Goal: Information Seeking & Learning: Learn about a topic

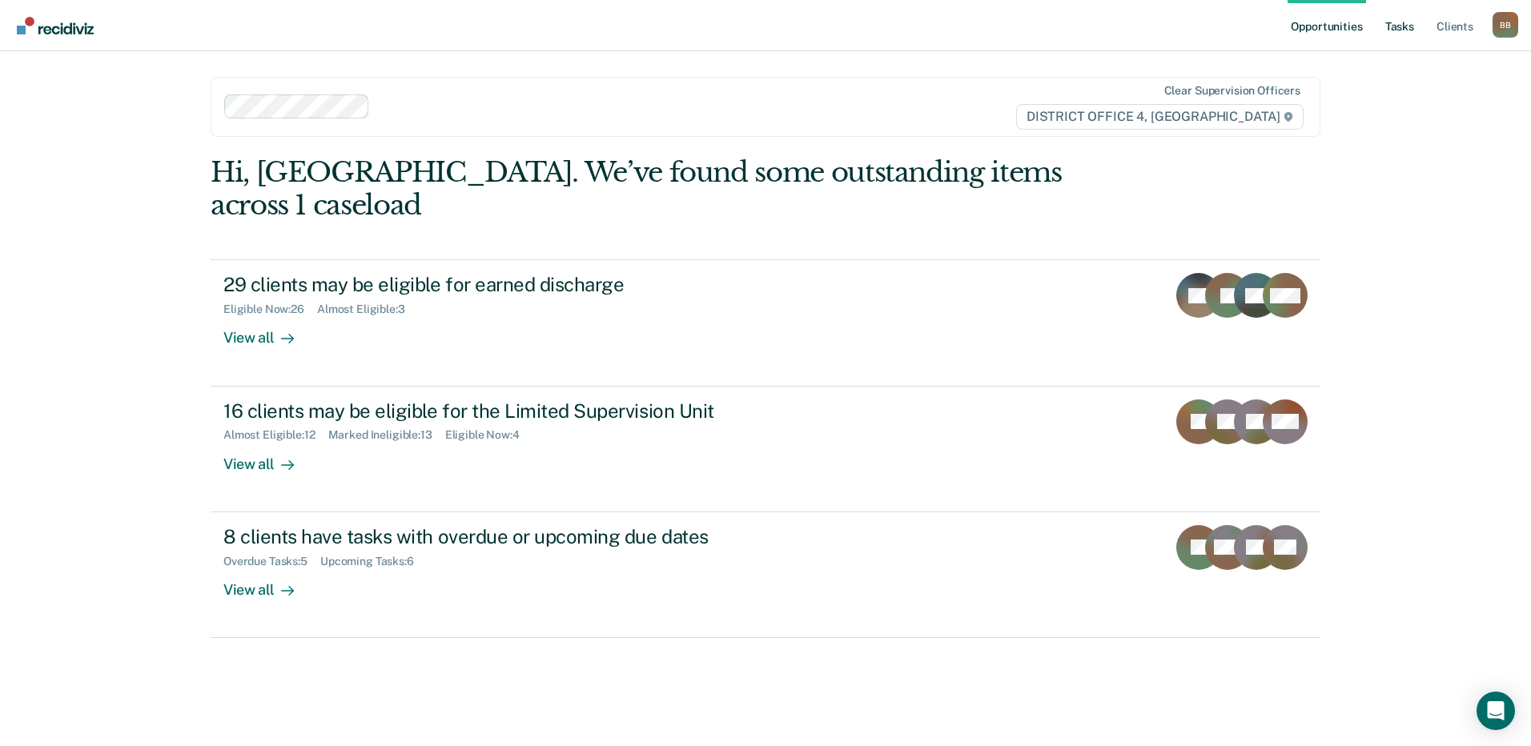
click at [1395, 29] on link "Tasks" at bounding box center [1399, 25] width 35 height 51
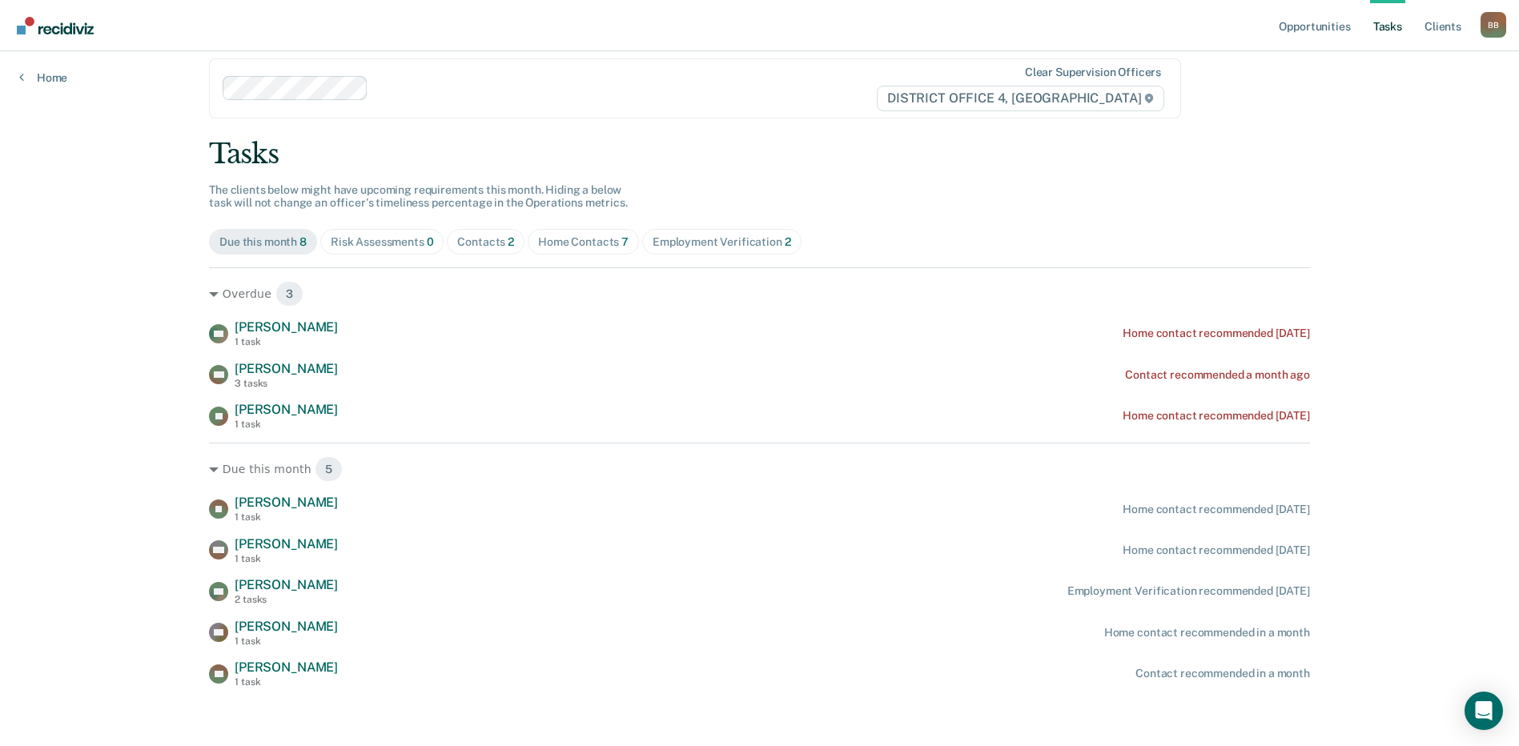
scroll to position [24, 0]
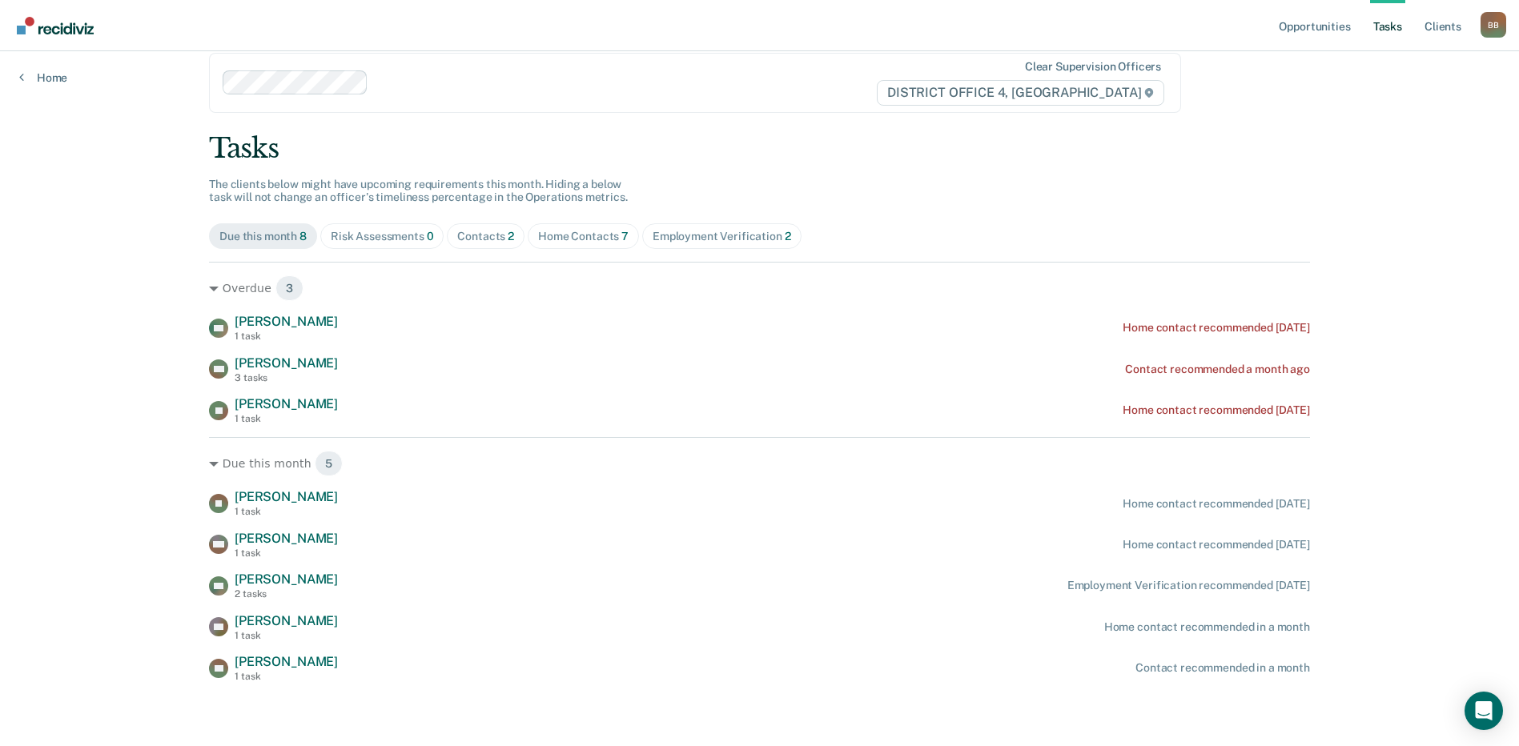
click at [558, 234] on div "Home Contacts 7" at bounding box center [583, 237] width 90 height 14
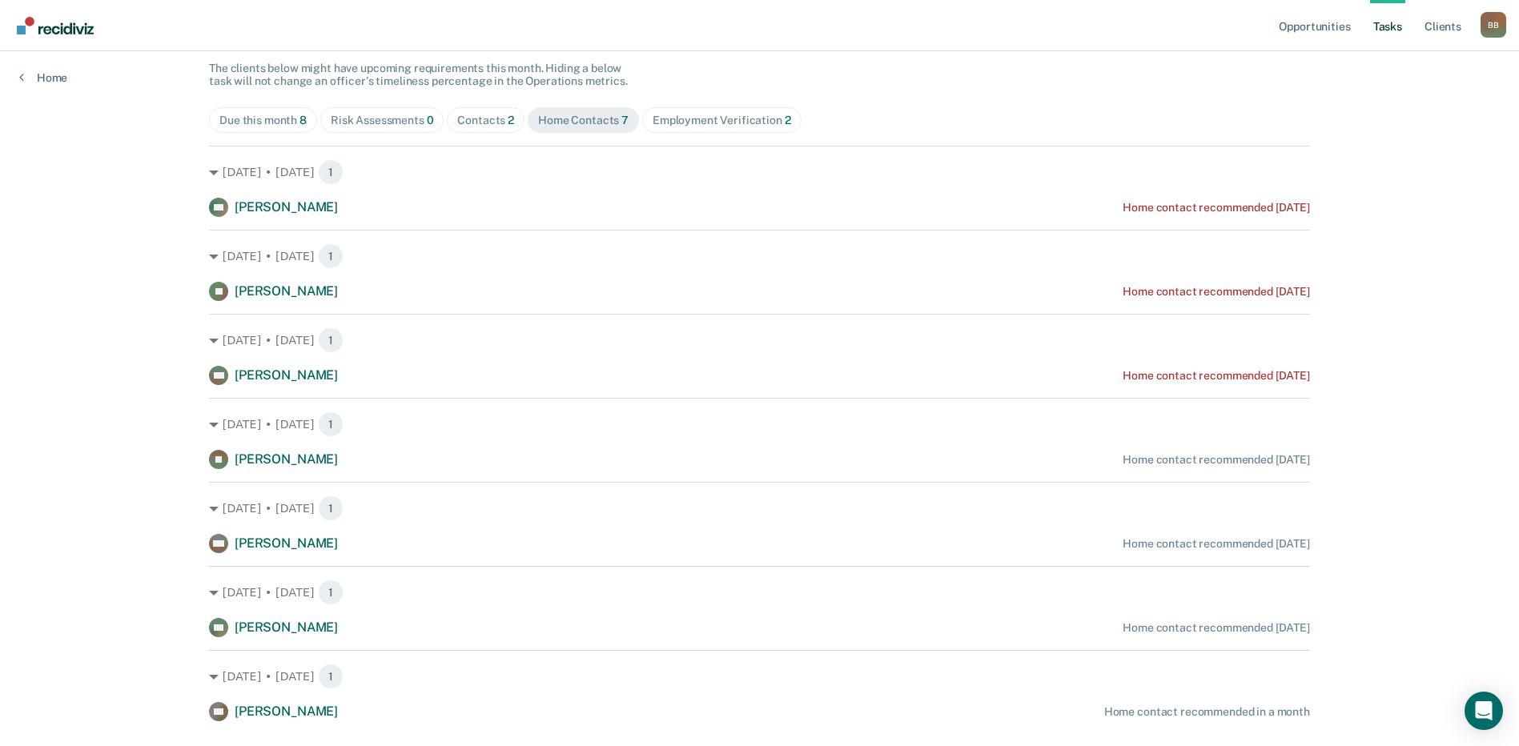
scroll to position [179, 0]
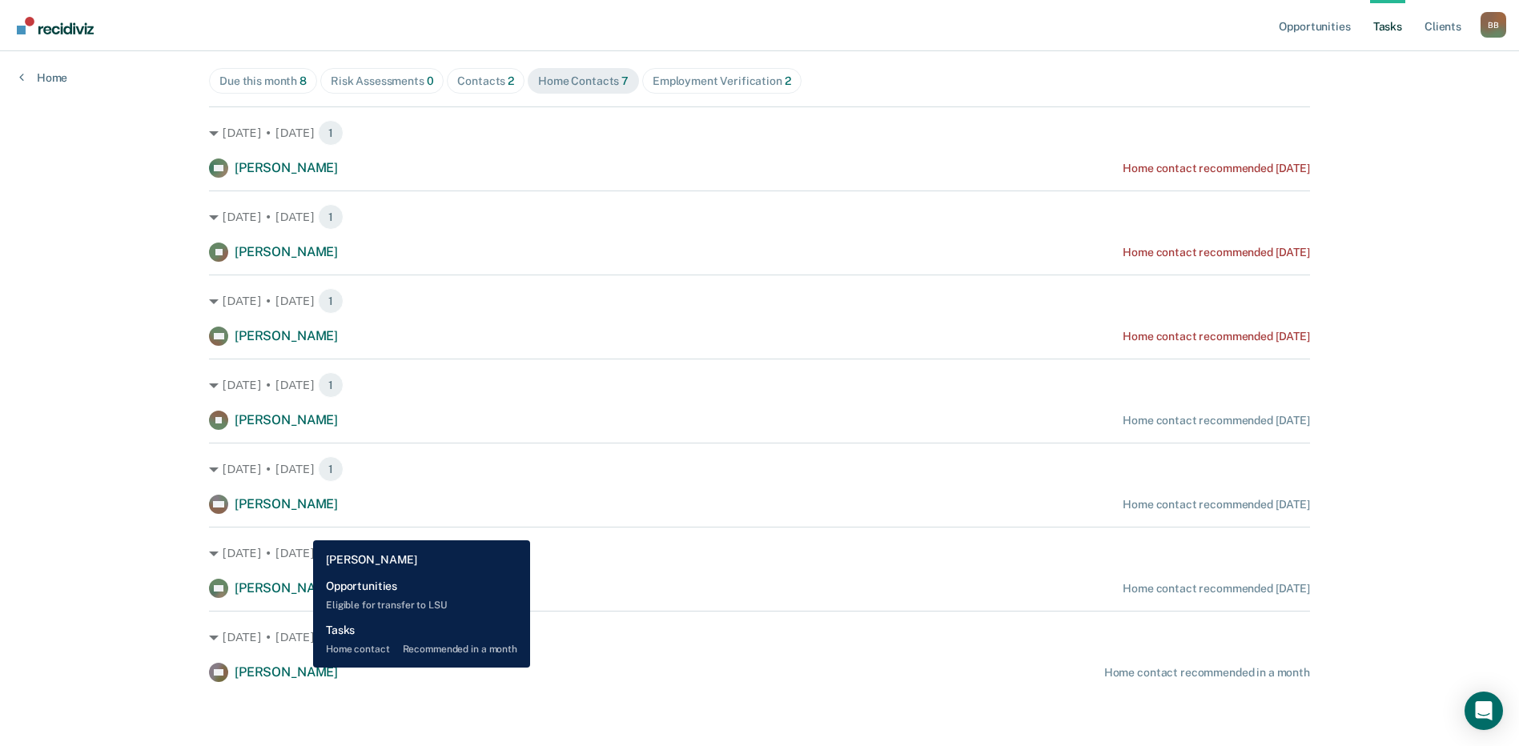
click at [301, 668] on span "[PERSON_NAME]" at bounding box center [286, 671] width 103 height 15
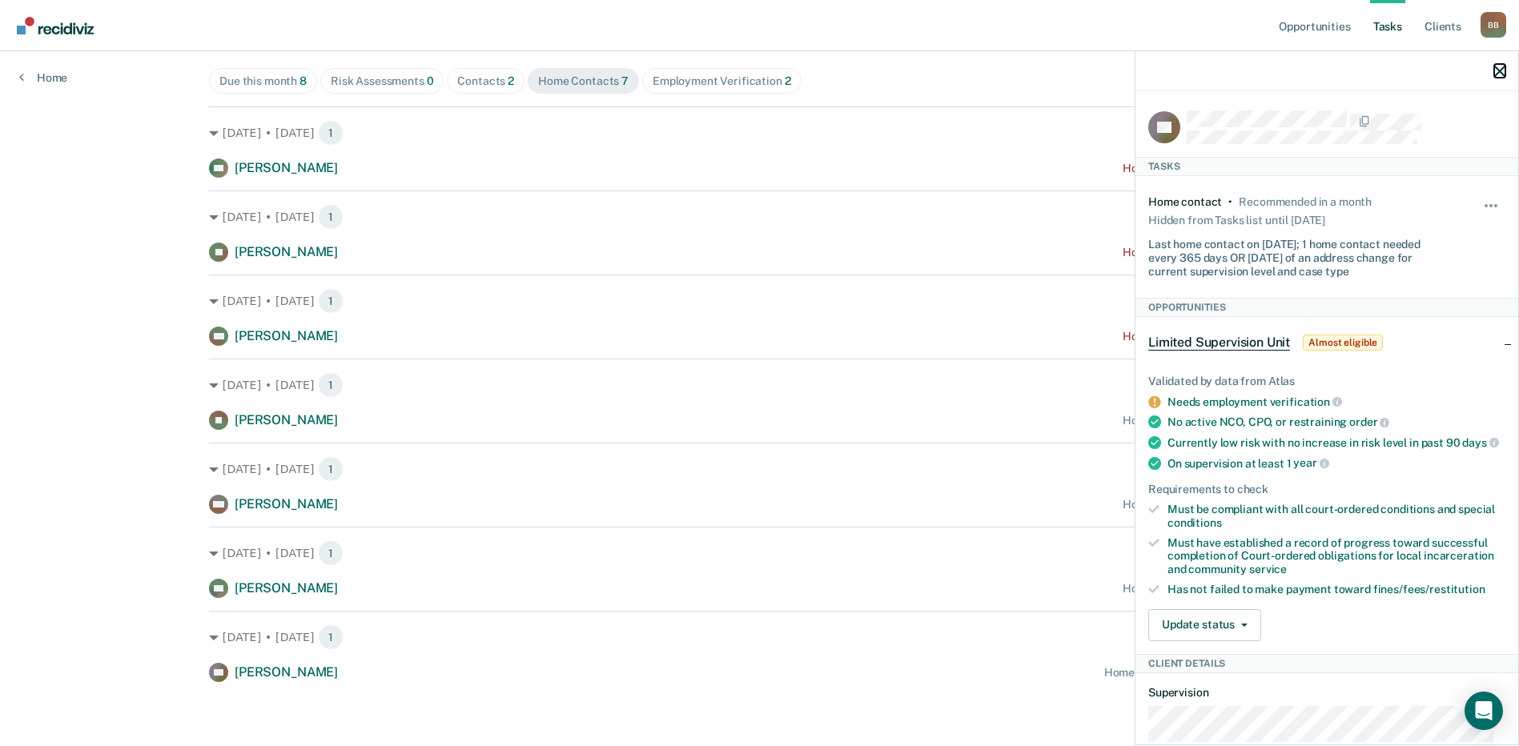
click at [1497, 69] on icon "button" at bounding box center [1499, 71] width 11 height 11
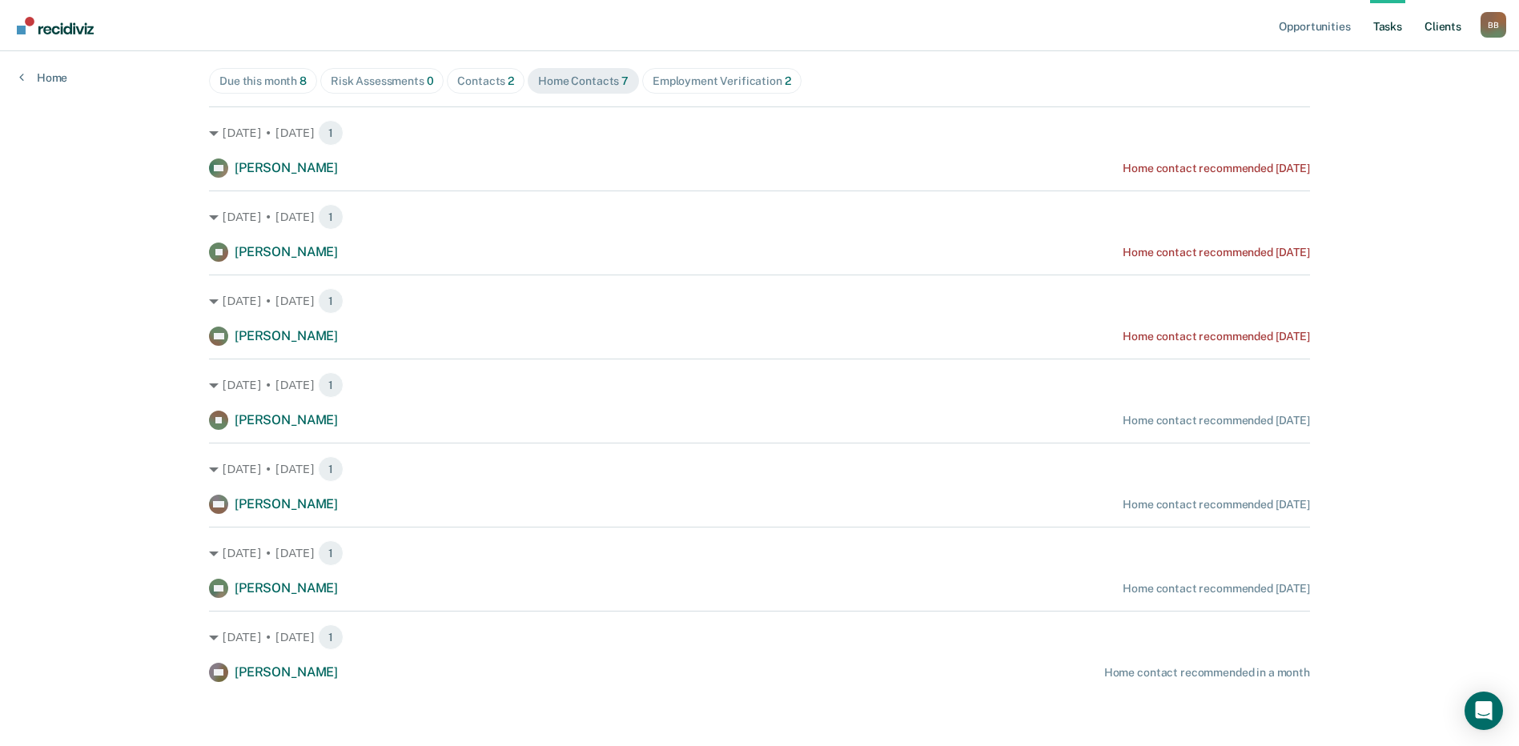
click at [1441, 26] on link "Client s" at bounding box center [1442, 25] width 43 height 51
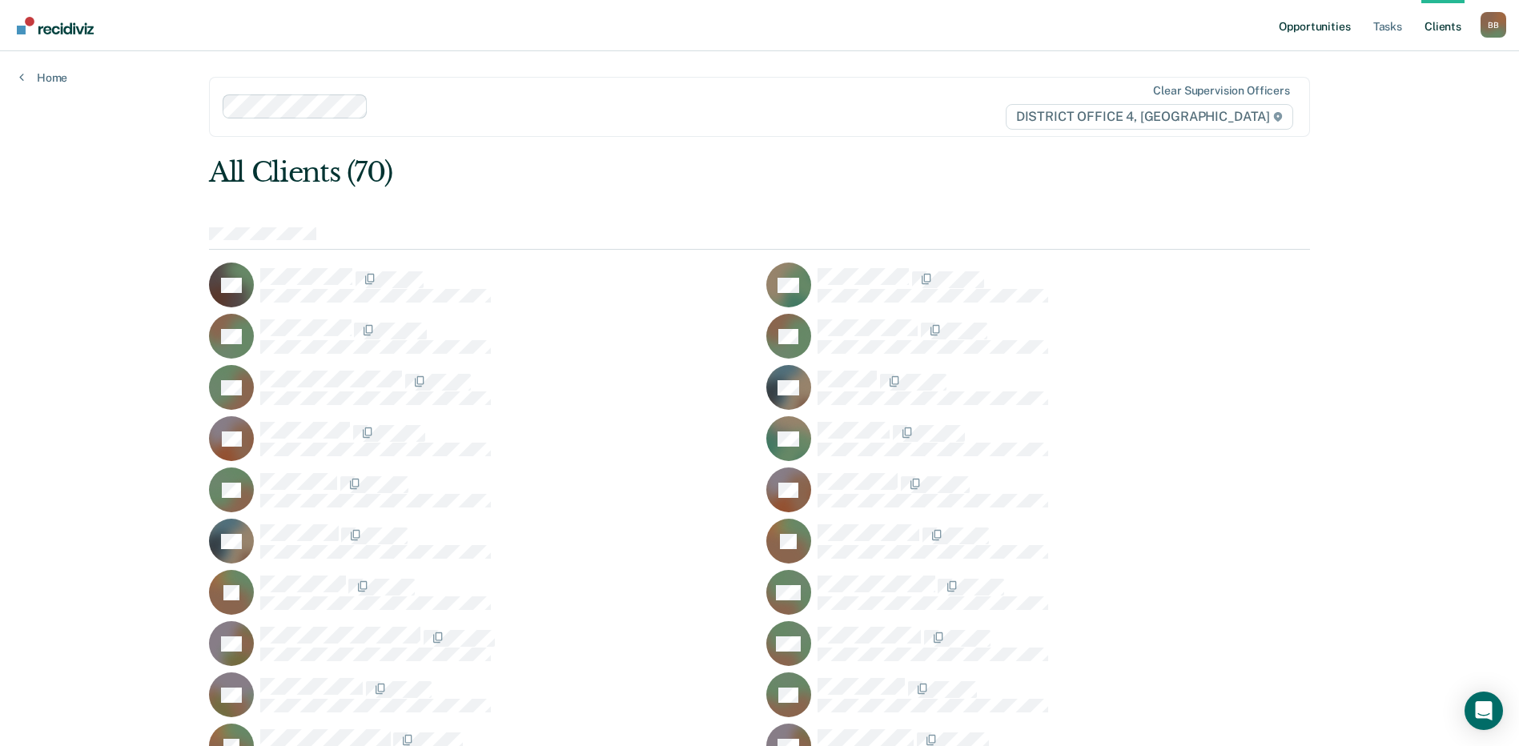
click at [1298, 27] on link "Opportunities" at bounding box center [1314, 25] width 78 height 51
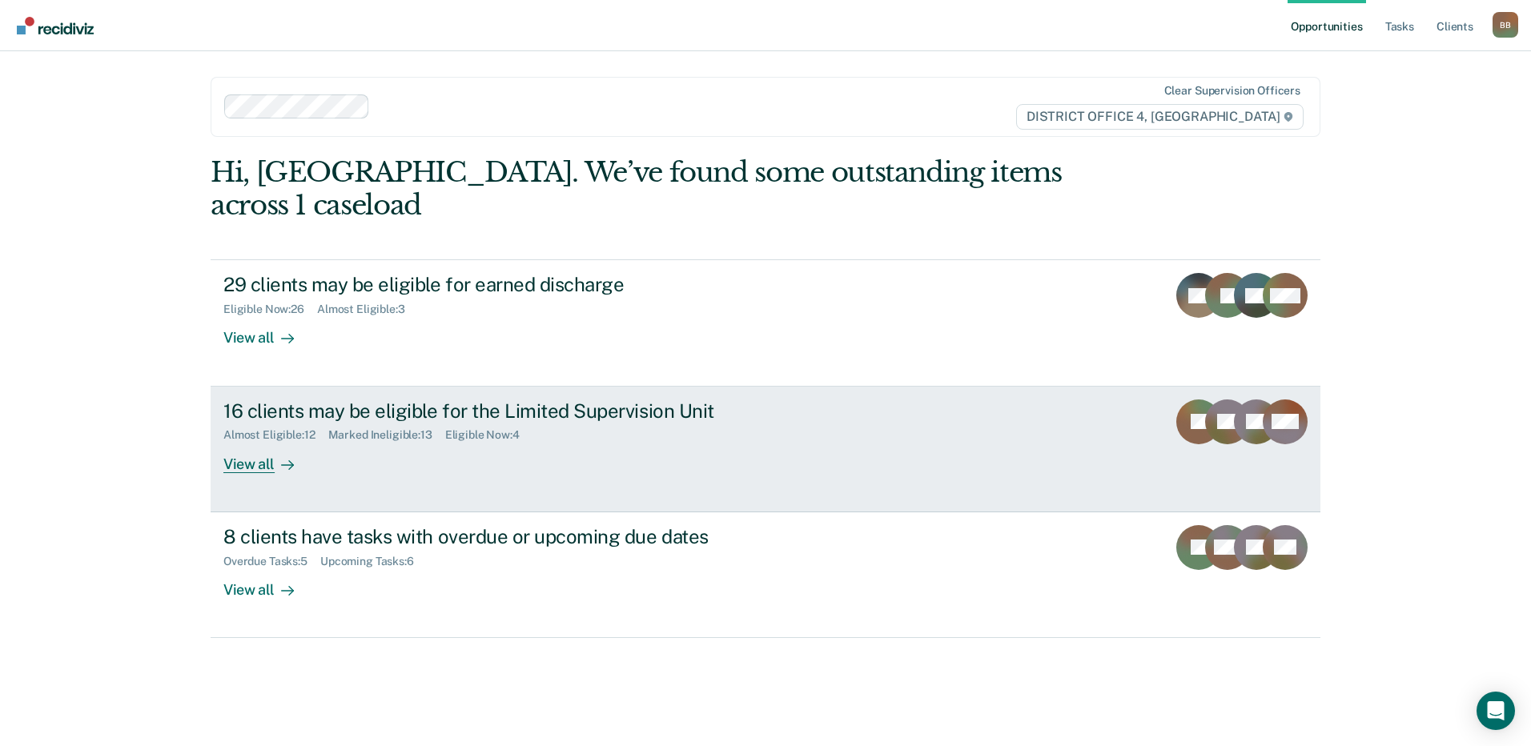
click at [347, 428] on div "Marked Ineligible : 13" at bounding box center [386, 435] width 117 height 14
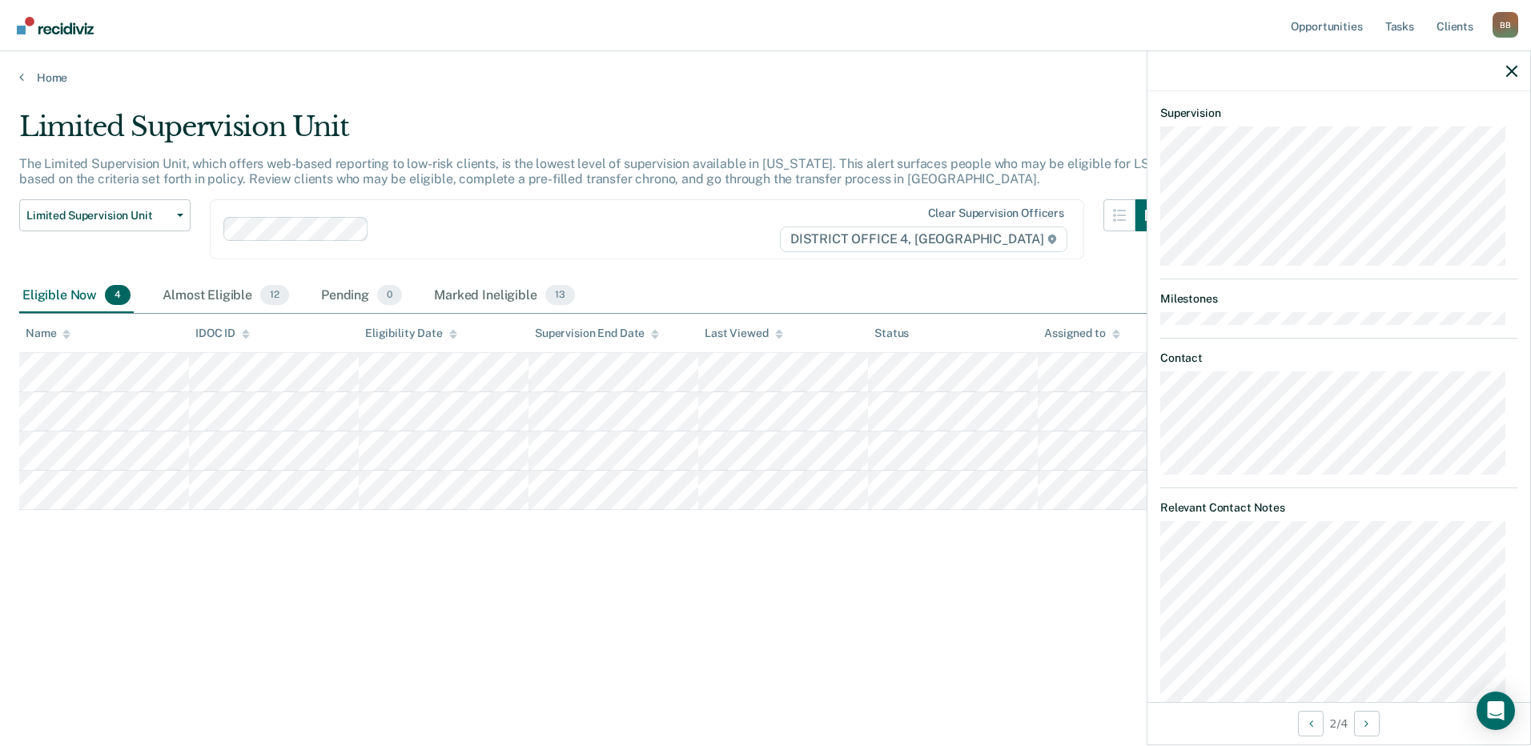
scroll to position [80, 0]
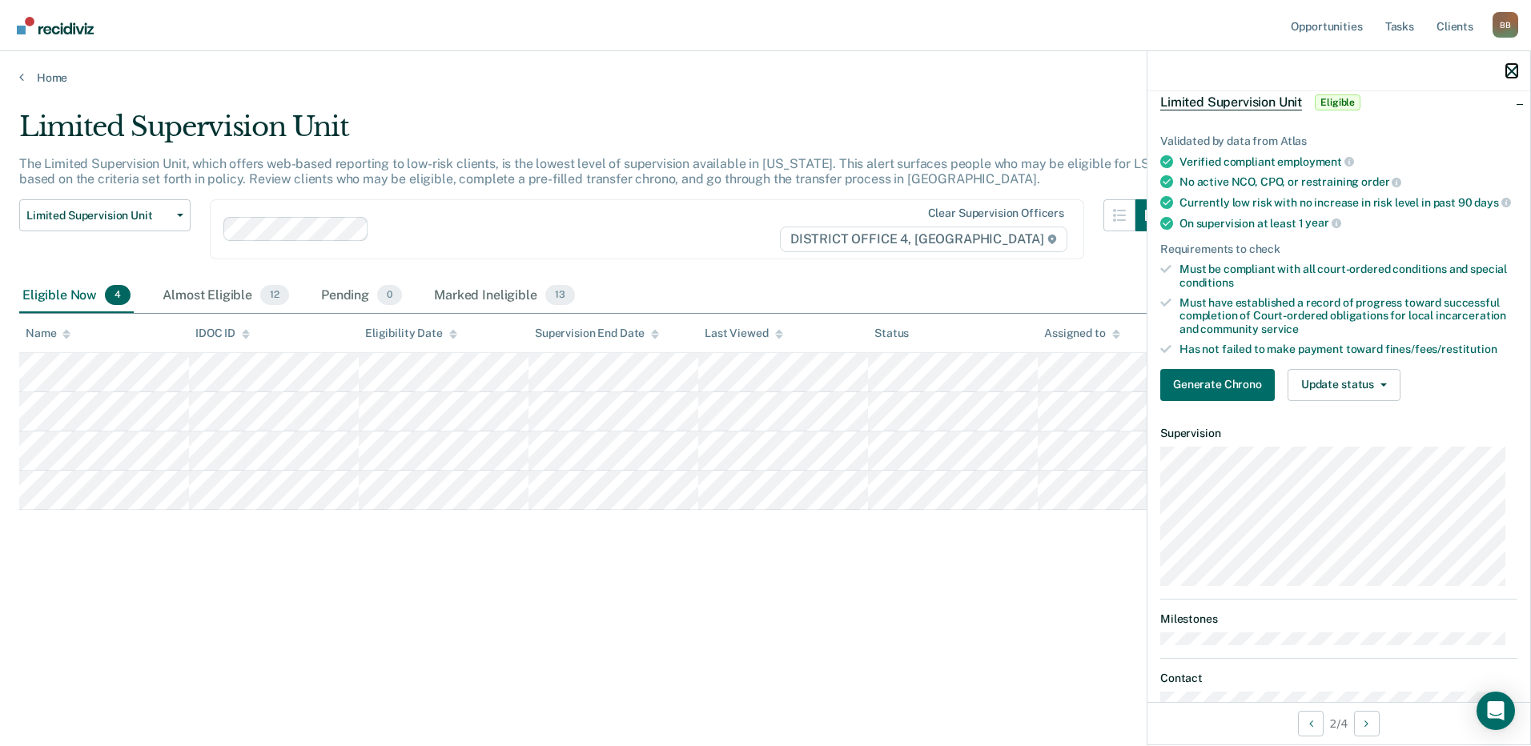
click at [1513, 68] on icon "button" at bounding box center [1511, 71] width 11 height 11
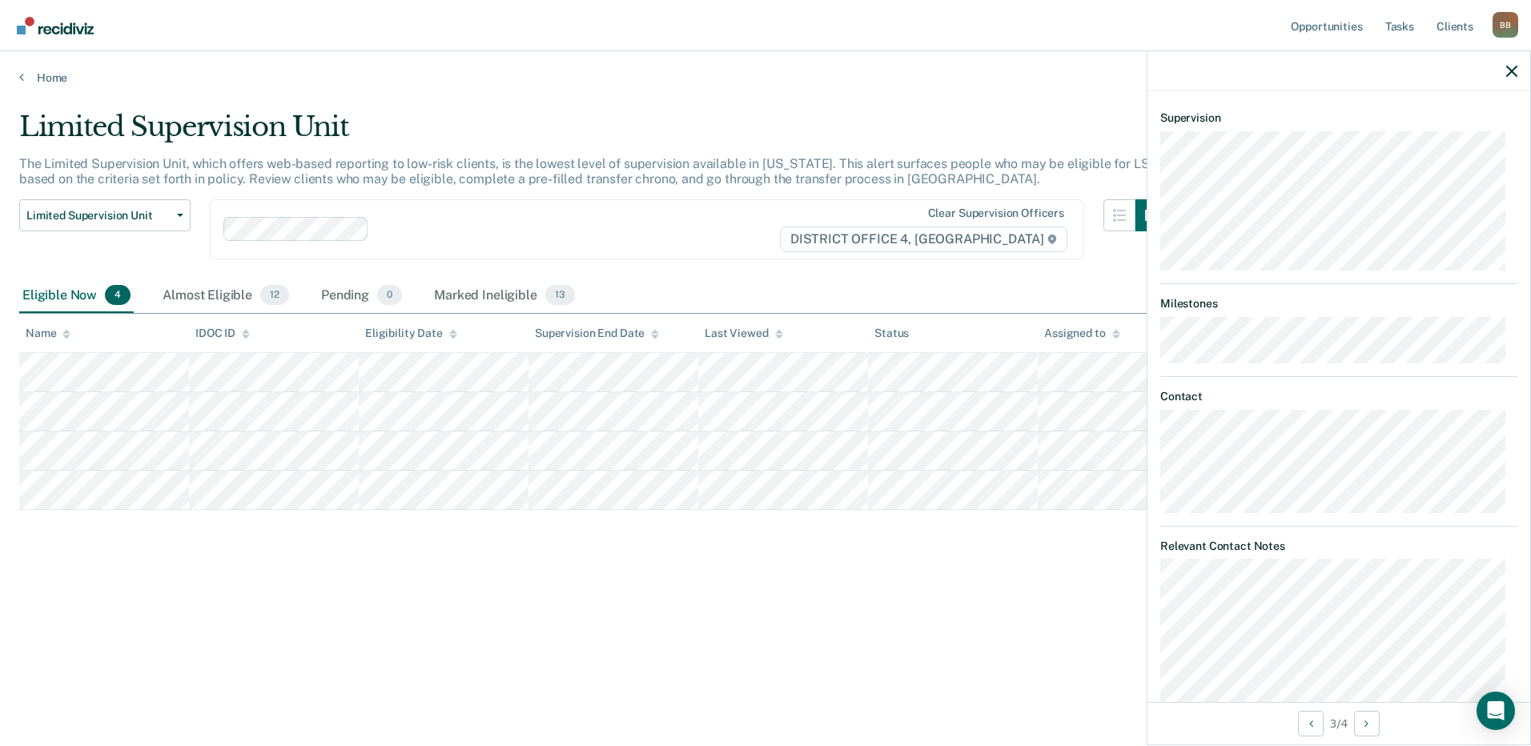
scroll to position [400, 0]
click at [1515, 68] on icon "button" at bounding box center [1511, 71] width 11 height 11
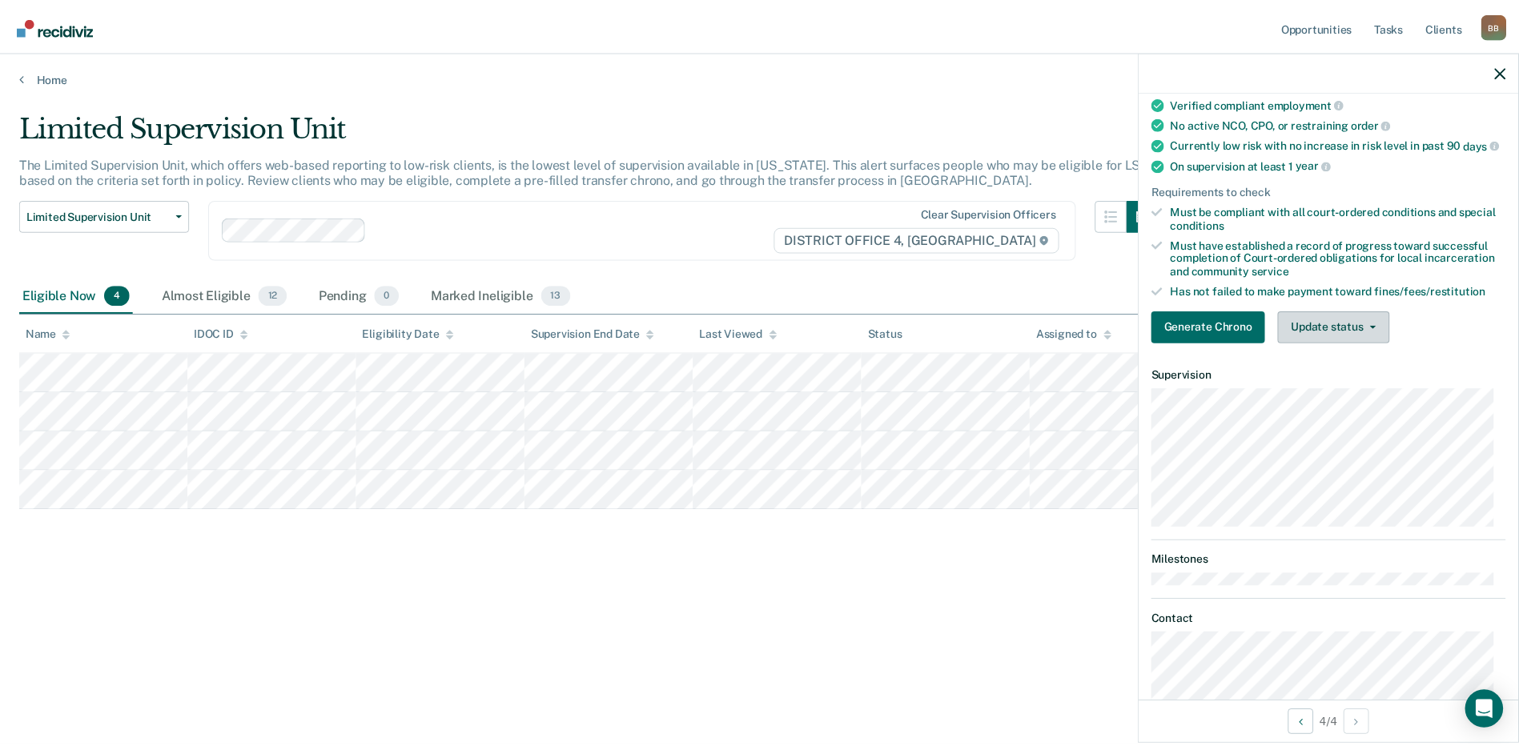
scroll to position [0, 0]
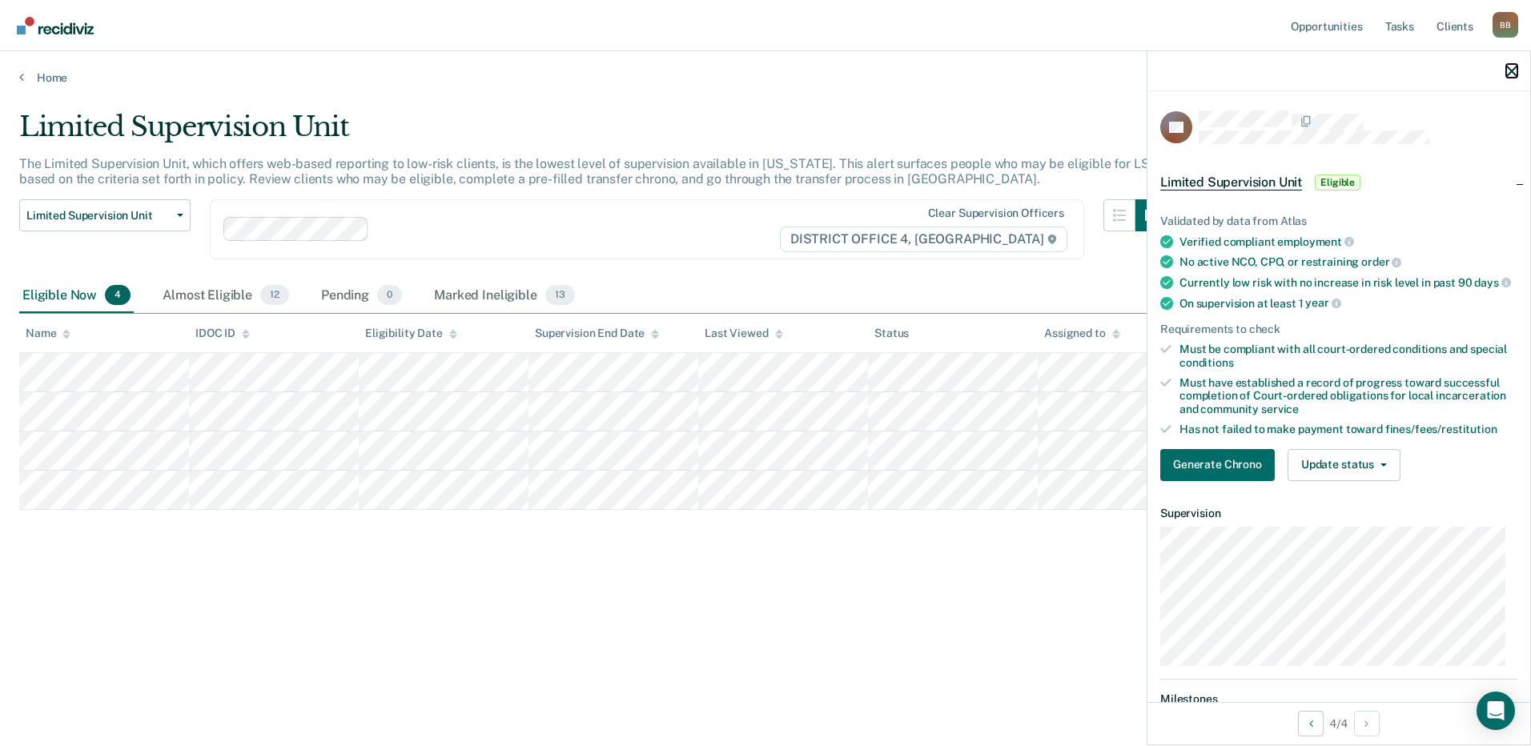
click at [1509, 72] on icon "button" at bounding box center [1511, 71] width 11 height 11
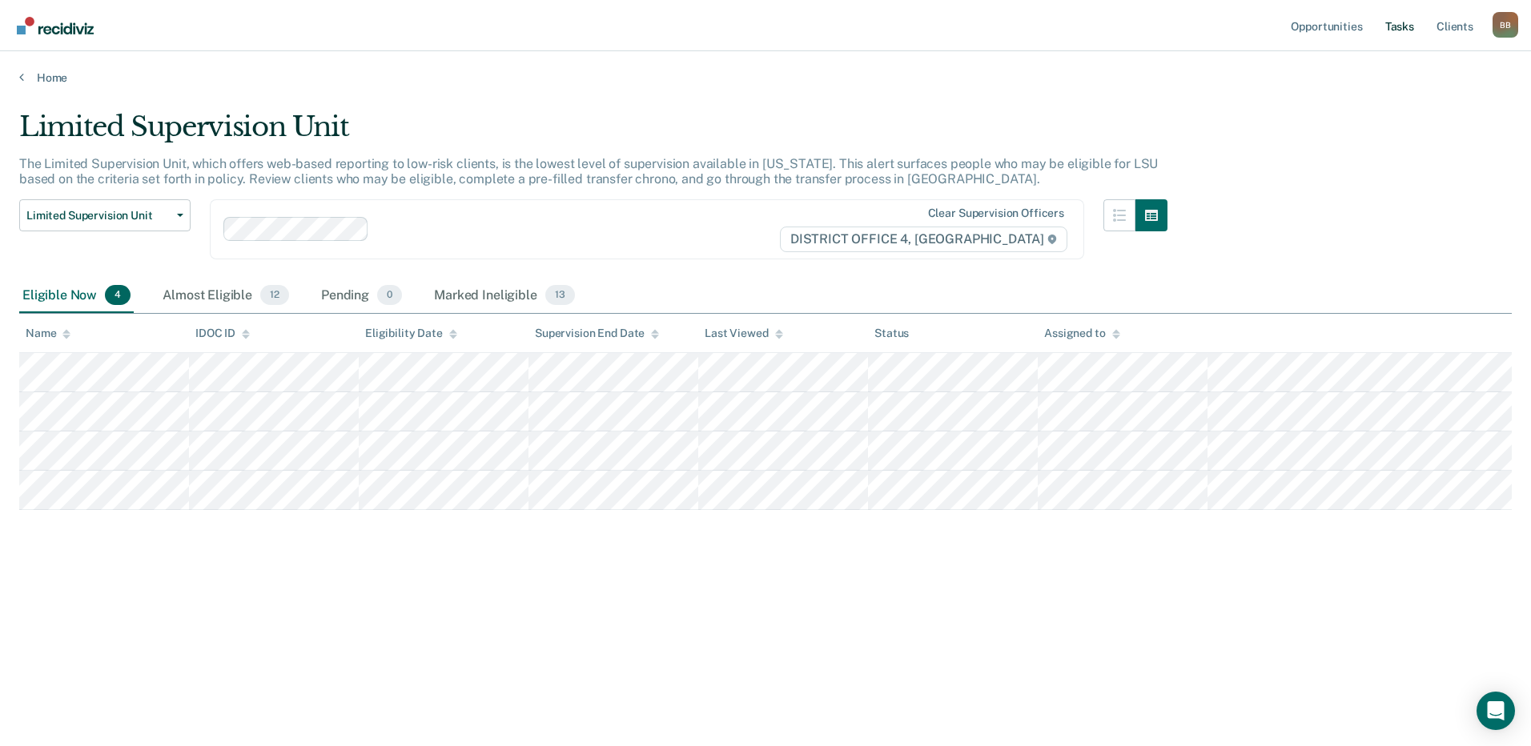
click at [1396, 30] on link "Tasks" at bounding box center [1399, 25] width 35 height 51
